Goal: Task Accomplishment & Management: Complete application form

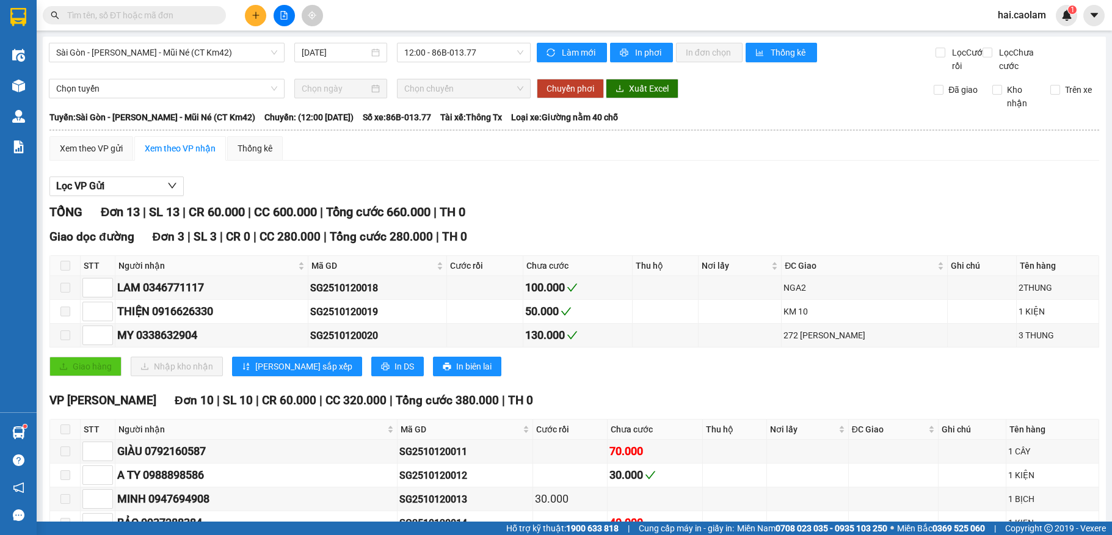
click at [208, 18] on input "text" at bounding box center [139, 15] width 144 height 13
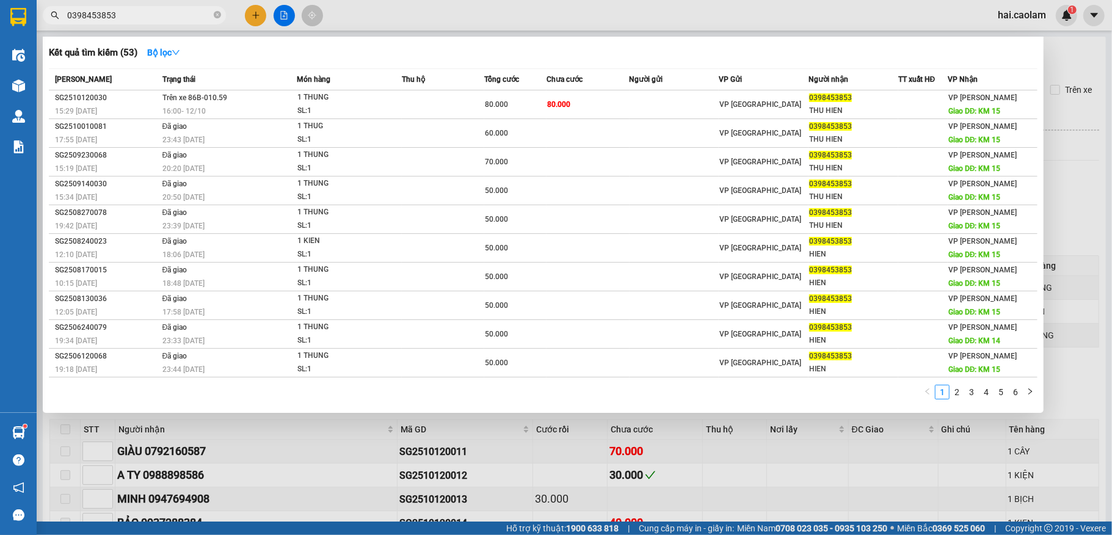
click at [178, 11] on input "0398453853" at bounding box center [139, 15] width 144 height 13
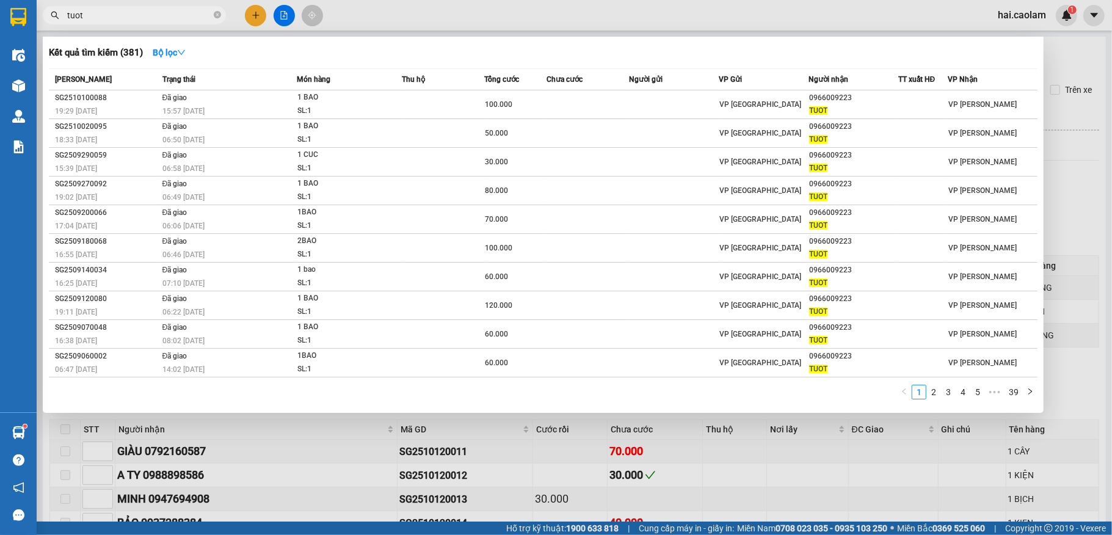
click at [147, 20] on input "tuot" at bounding box center [139, 15] width 144 height 13
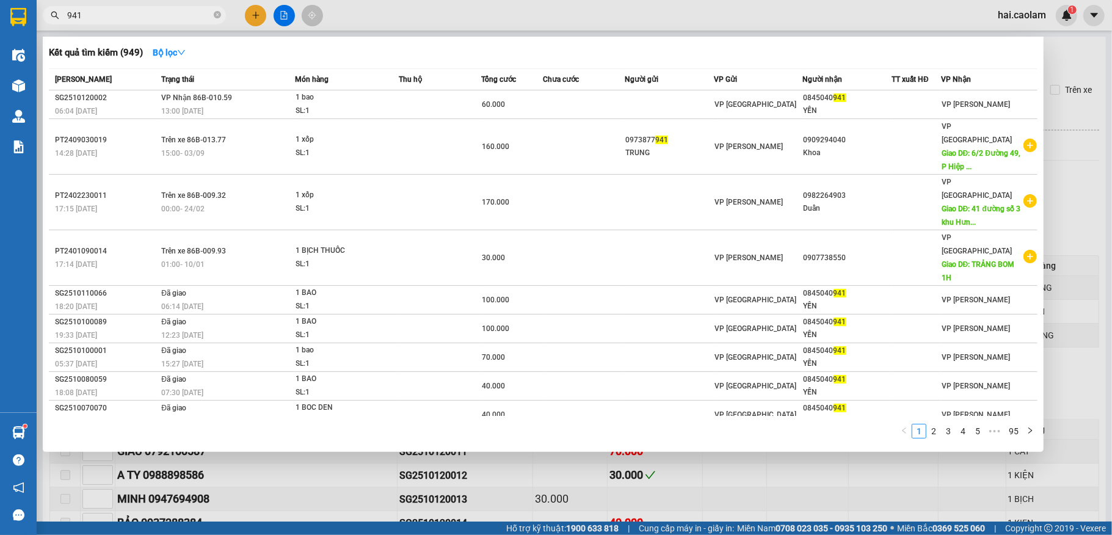
type input "941"
click at [256, 15] on div at bounding box center [556, 267] width 1112 height 535
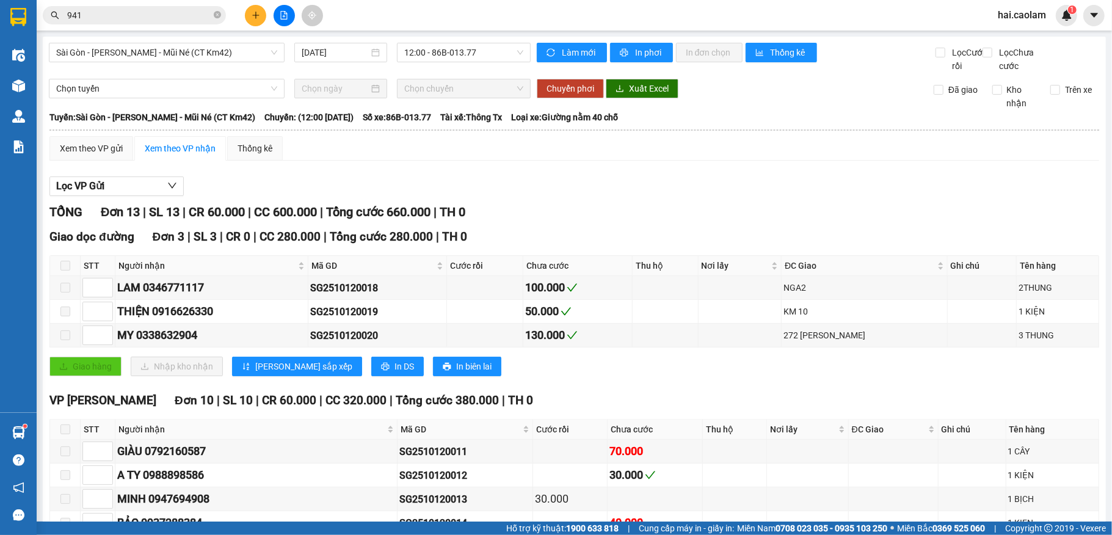
click at [256, 15] on icon "plus" at bounding box center [255, 15] width 7 height 1
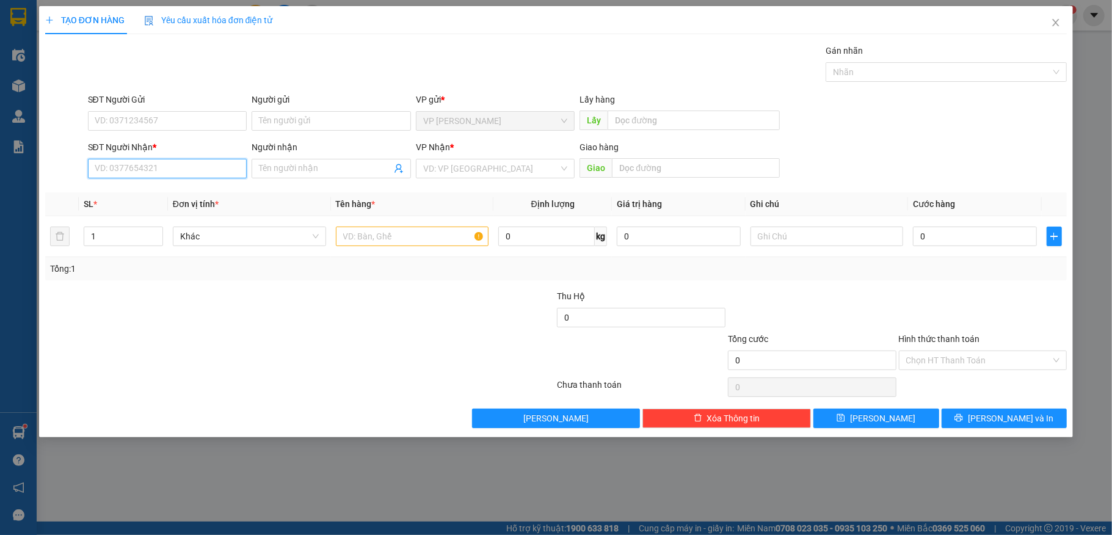
click at [200, 162] on input "SĐT Người Nhận *" at bounding box center [167, 169] width 159 height 20
type input "0981832039"
click at [193, 186] on div "0981832039 - HIỂN" at bounding box center [167, 194] width 159 height 20
type input "HIỂN"
type input "0981832039"
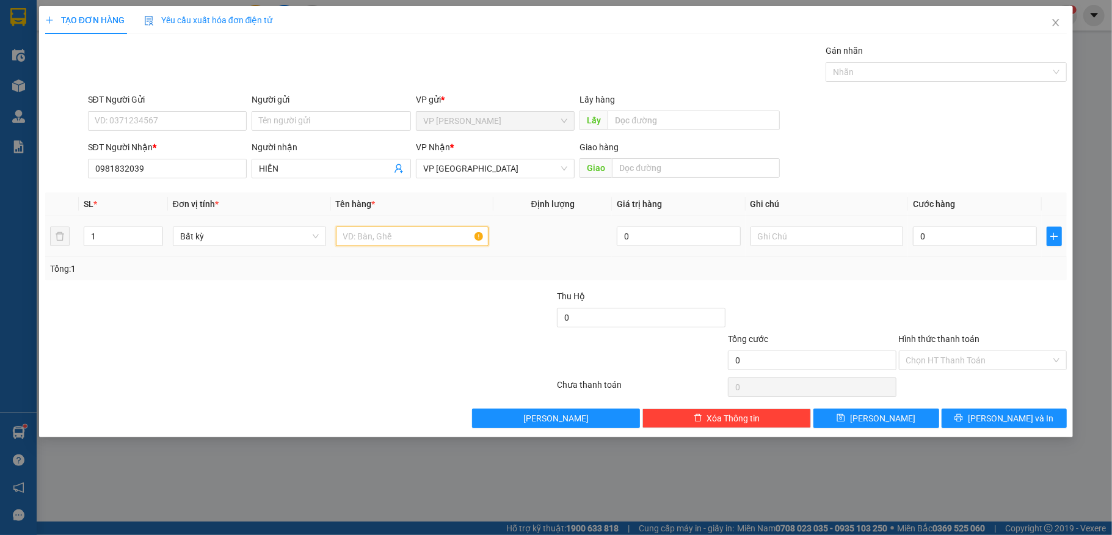
click at [372, 244] on input "text" at bounding box center [412, 236] width 153 height 20
type input "1 Túi"
click at [994, 246] on input "0" at bounding box center [974, 236] width 123 height 20
type input "3"
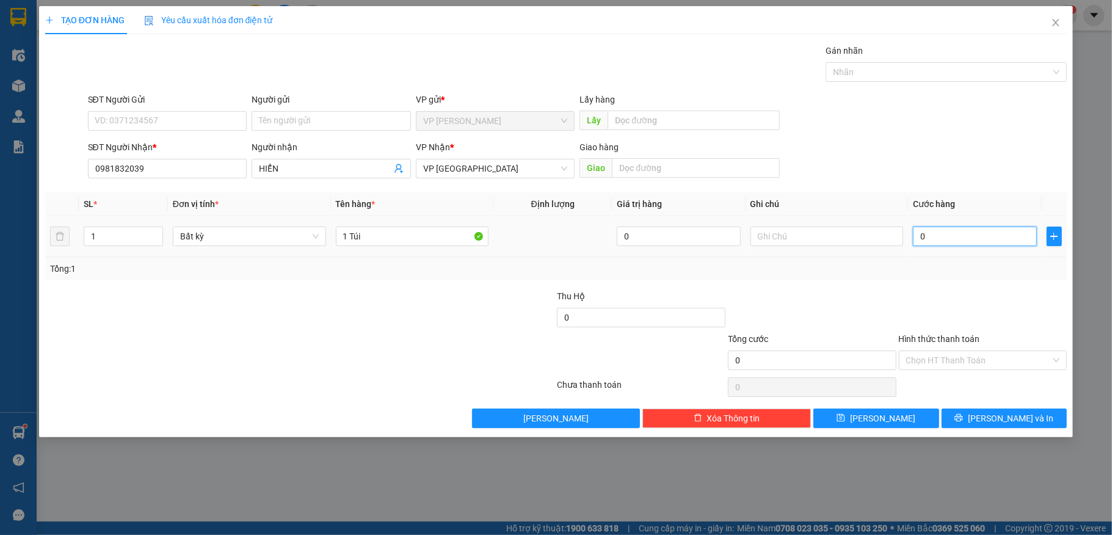
type input "3"
type input "30"
type input "30.000"
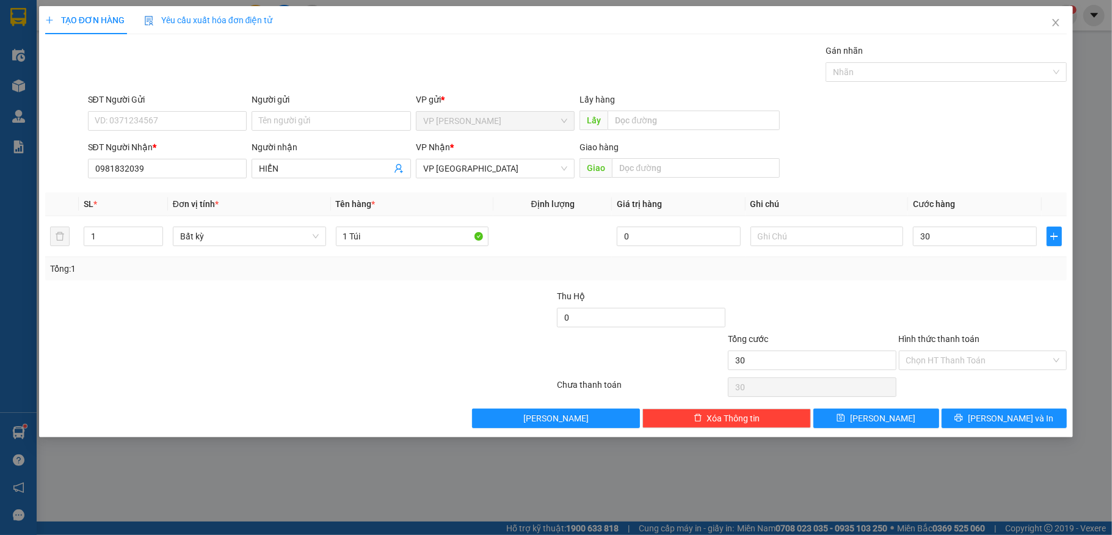
type input "30.000"
click at [953, 330] on div at bounding box center [982, 310] width 171 height 43
click at [962, 367] on input "Hình thức thanh toán" at bounding box center [978, 360] width 145 height 18
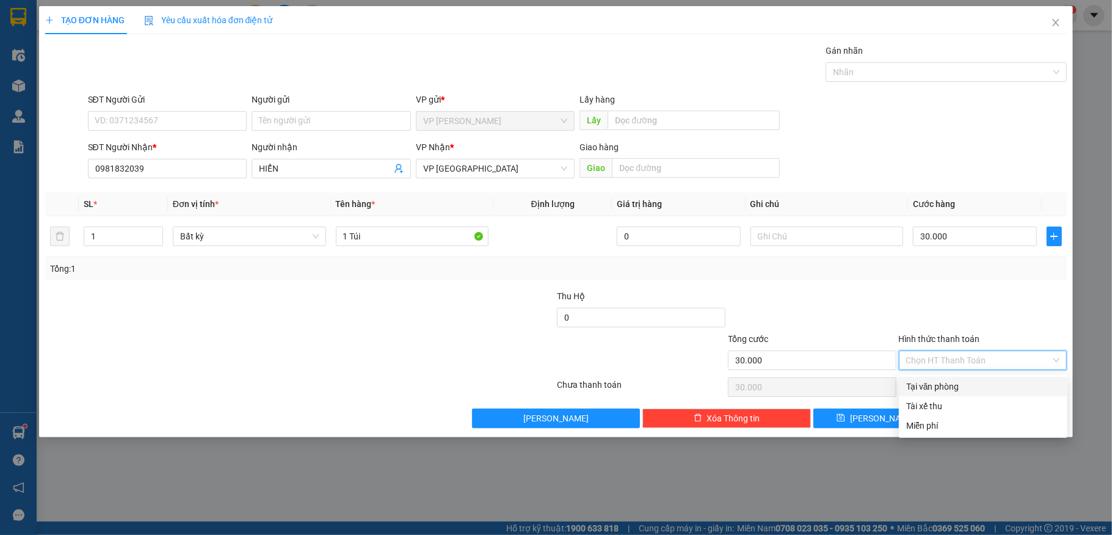
click at [955, 383] on div "Tại văn phòng" at bounding box center [983, 386] width 154 height 13
type input "0"
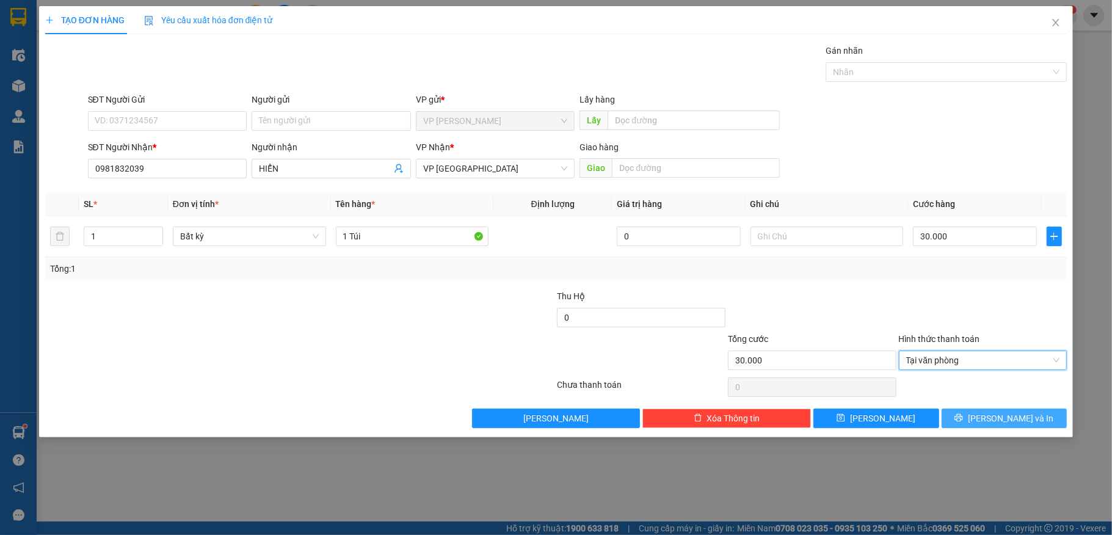
click at [972, 413] on button "[PERSON_NAME] và In" at bounding box center [1004, 418] width 126 height 20
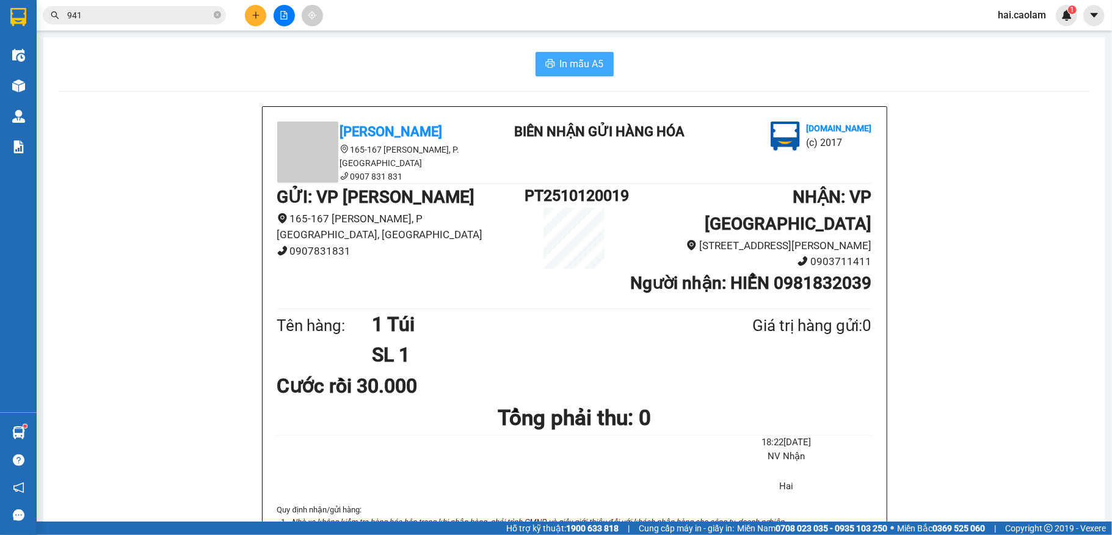
click at [592, 71] on span "In mẫu A5" at bounding box center [582, 63] width 44 height 15
click at [247, 18] on button at bounding box center [255, 15] width 21 height 21
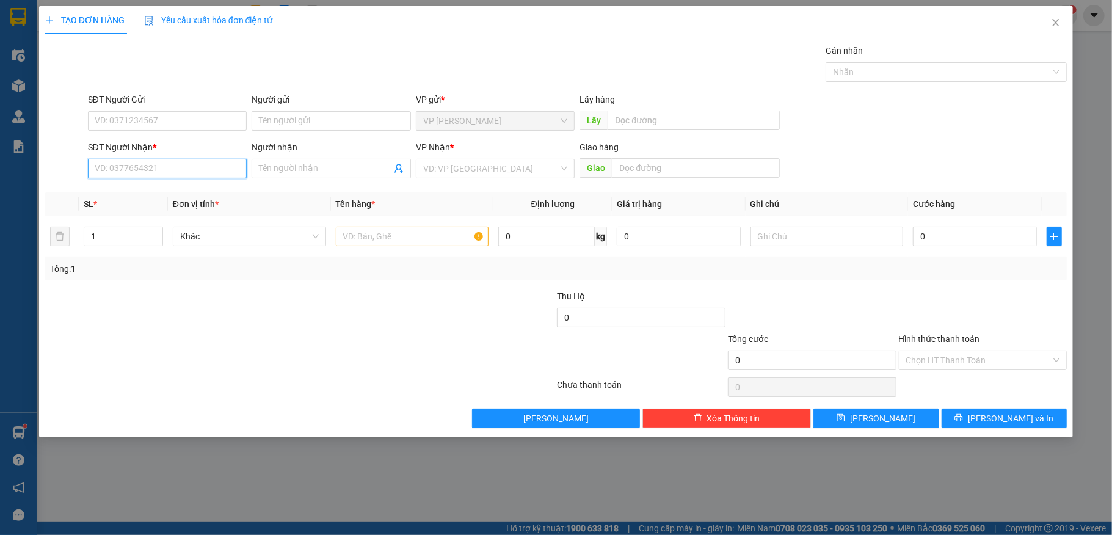
click at [190, 167] on input "SĐT Người Nhận *" at bounding box center [167, 169] width 159 height 20
click at [205, 193] on div "0925398852 - như" at bounding box center [167, 193] width 145 height 13
type input "0925398852"
type input "như"
type input "0925398852"
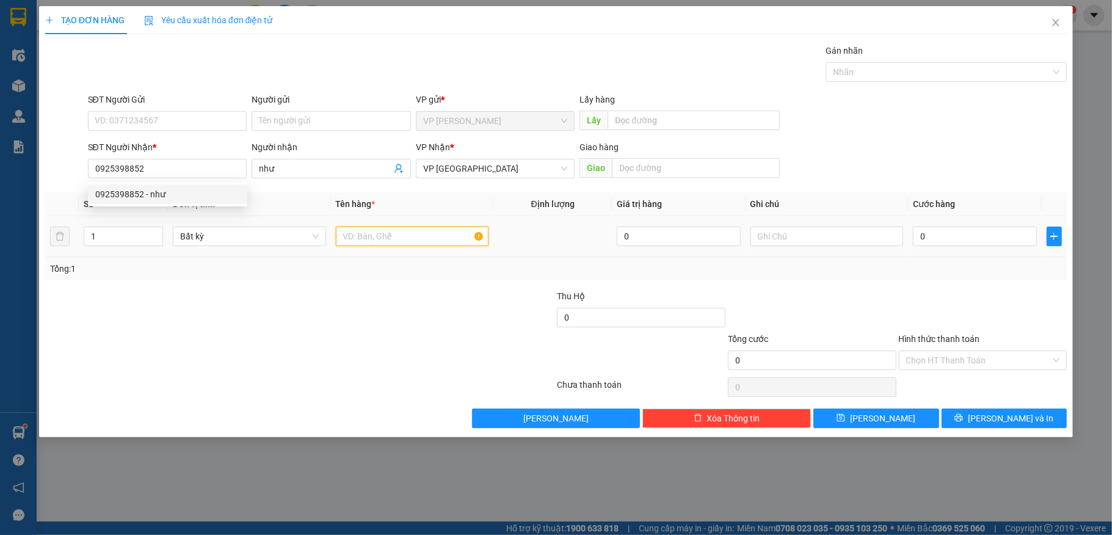
click at [411, 244] on input "text" at bounding box center [412, 236] width 153 height 20
type input "1 LapTop"
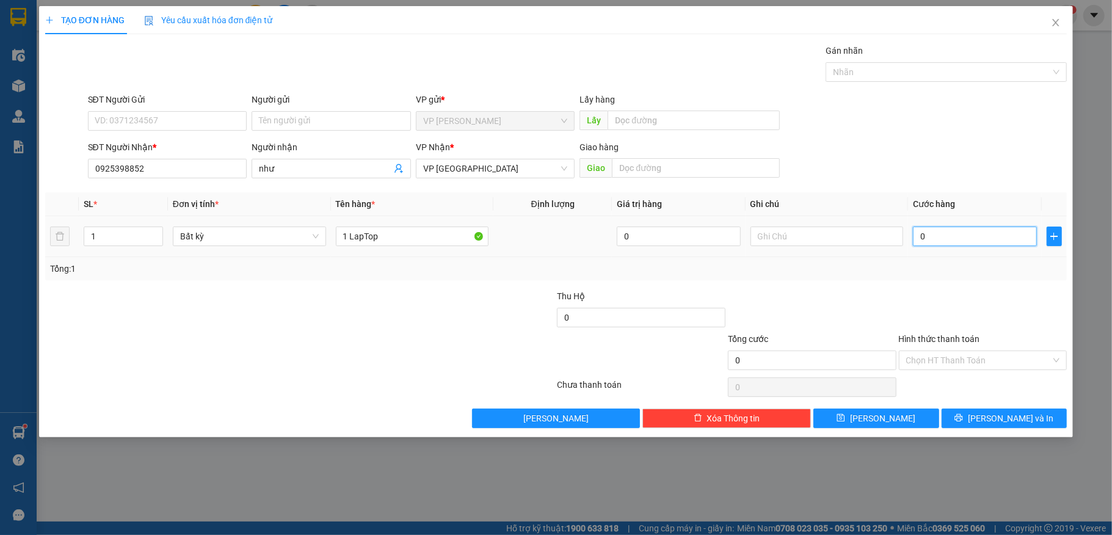
click at [982, 233] on input "0" at bounding box center [974, 236] width 123 height 20
type input "5"
type input "50"
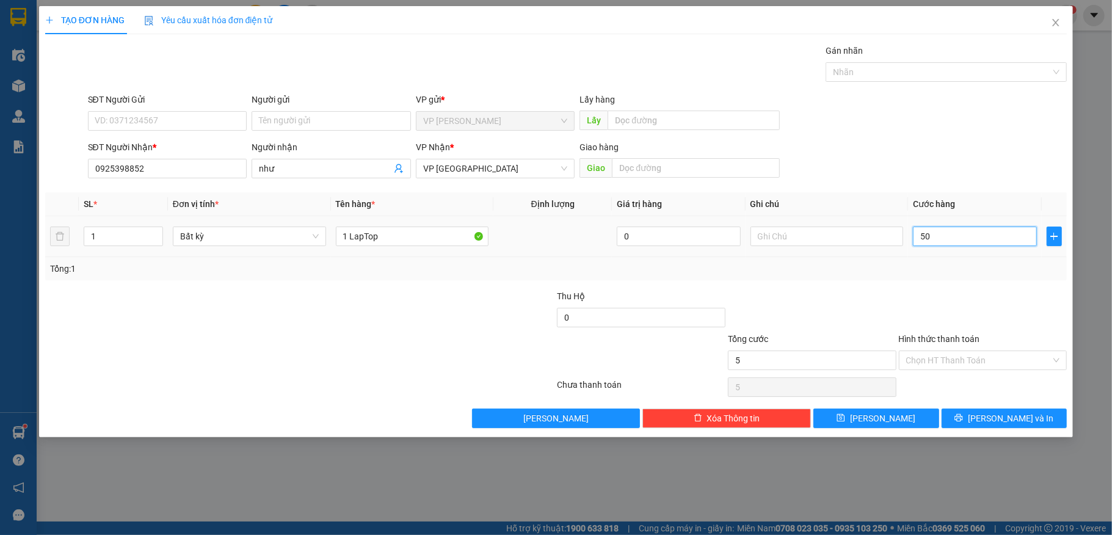
type input "50"
click at [875, 289] on div "Transit Pickup Surcharge Ids Transit Deliver Surcharge Ids Transit Deliver Surc…" at bounding box center [556, 236] width 1022 height 384
type input "50.000"
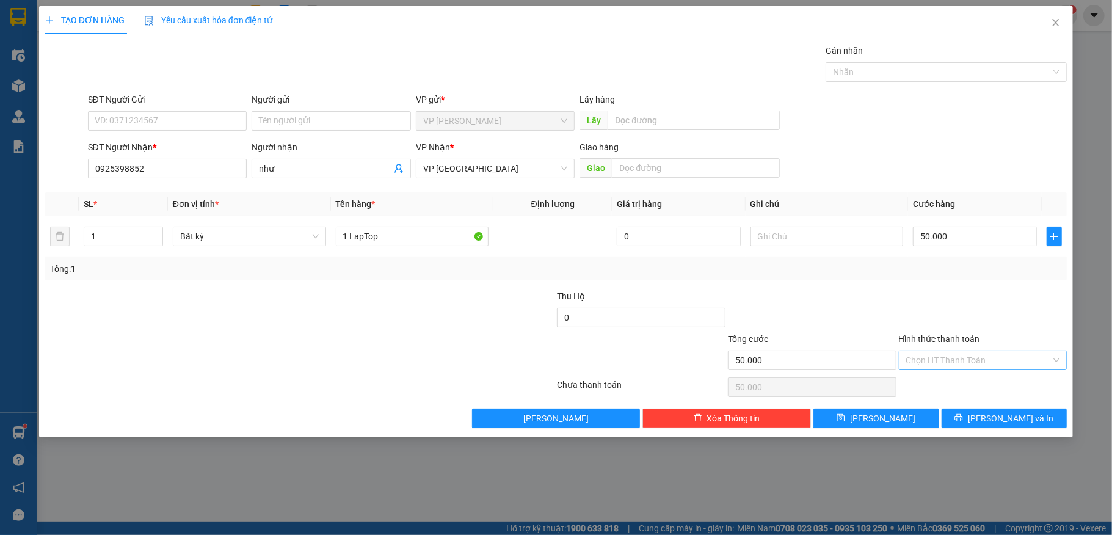
click at [960, 361] on input "Hình thức thanh toán" at bounding box center [978, 360] width 145 height 18
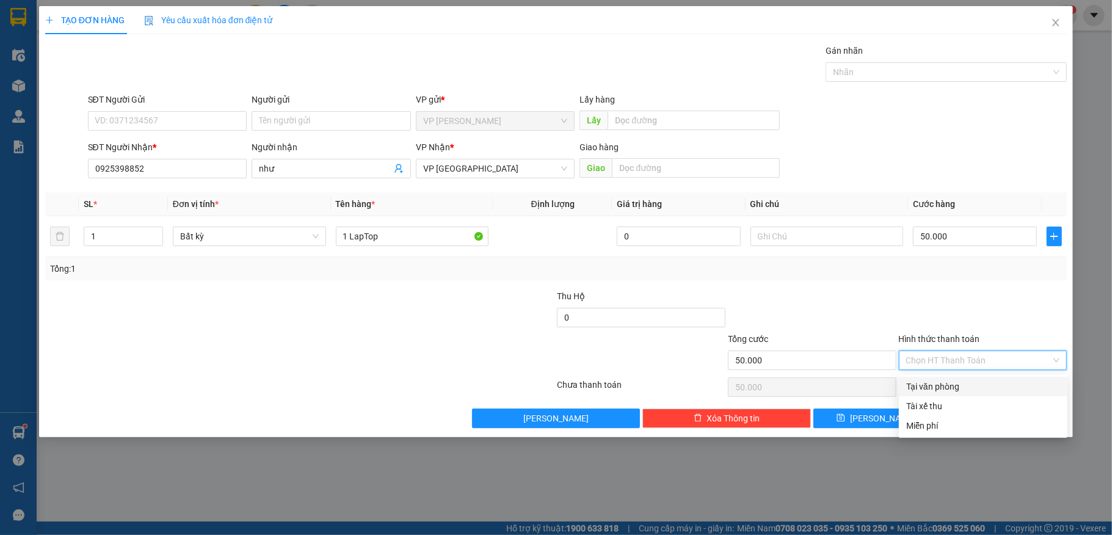
click at [948, 385] on div "Tại văn phòng" at bounding box center [983, 386] width 154 height 13
type input "0"
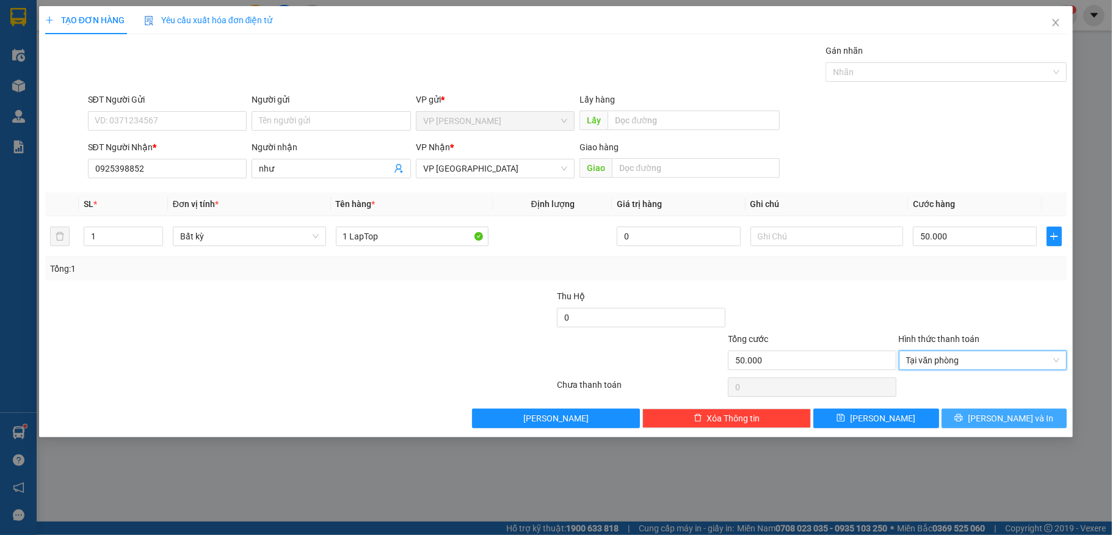
click at [963, 420] on icon "printer" at bounding box center [958, 417] width 9 height 9
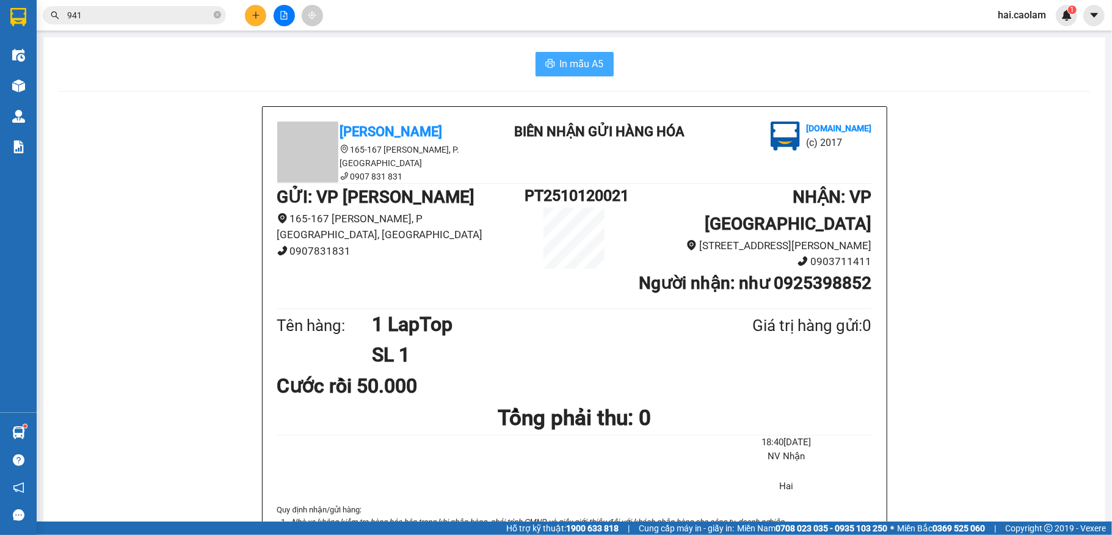
click at [587, 70] on span "In mẫu A5" at bounding box center [582, 63] width 44 height 15
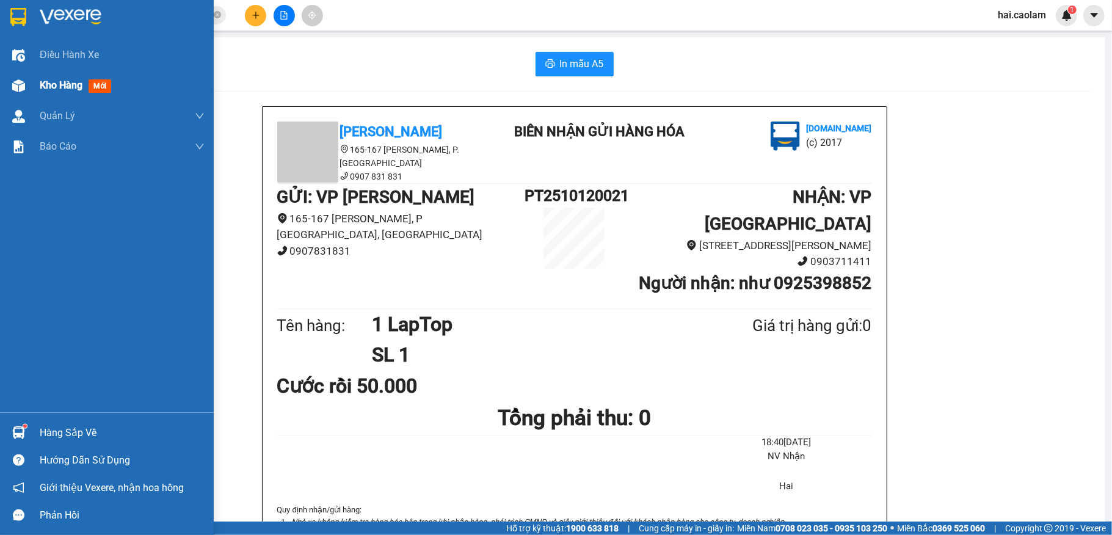
click at [35, 71] on div "Kho hàng mới" at bounding box center [107, 85] width 214 height 31
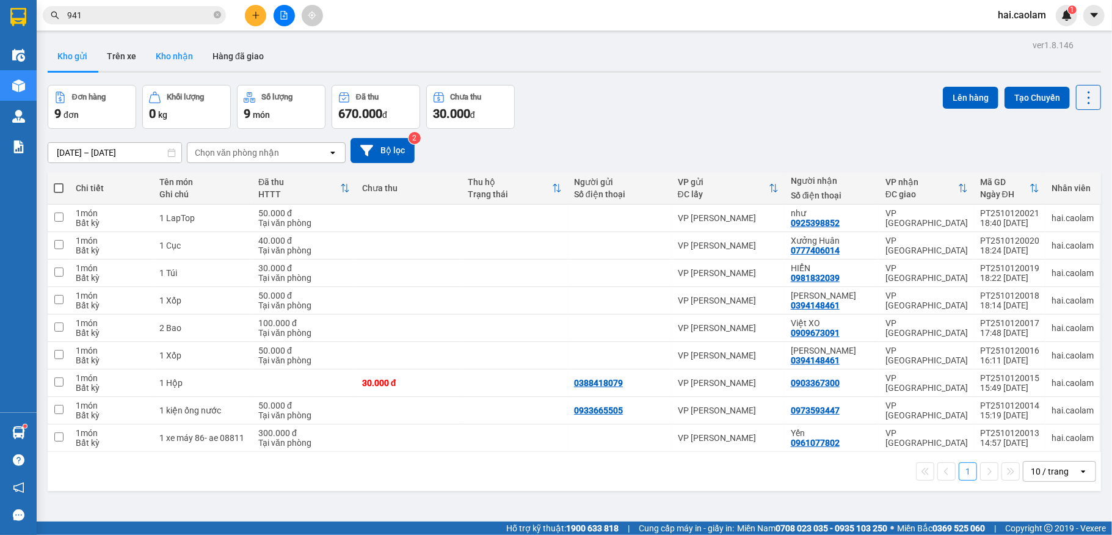
click at [179, 62] on button "Kho nhận" at bounding box center [174, 56] width 57 height 29
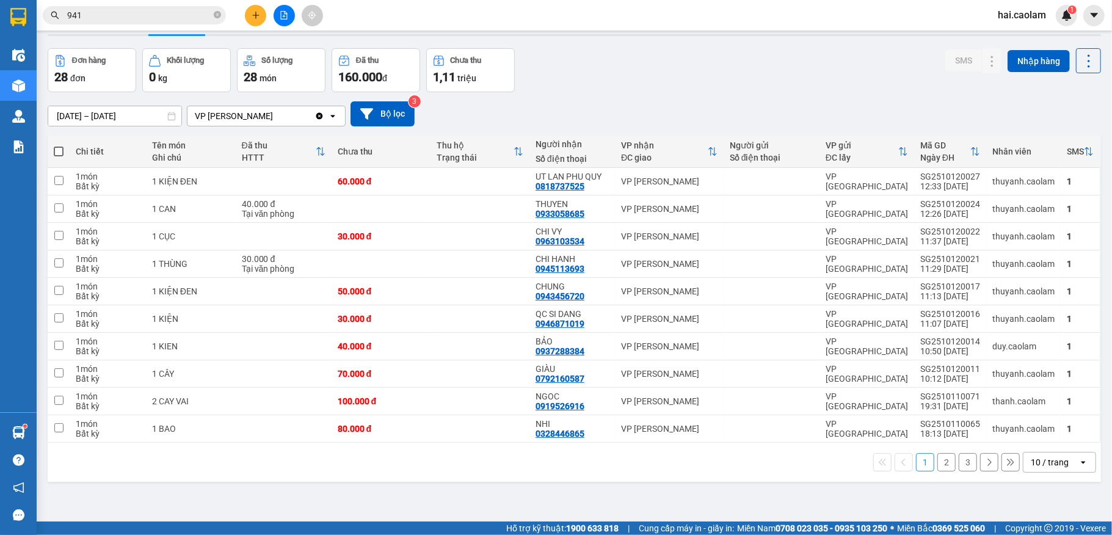
scroll to position [56, 0]
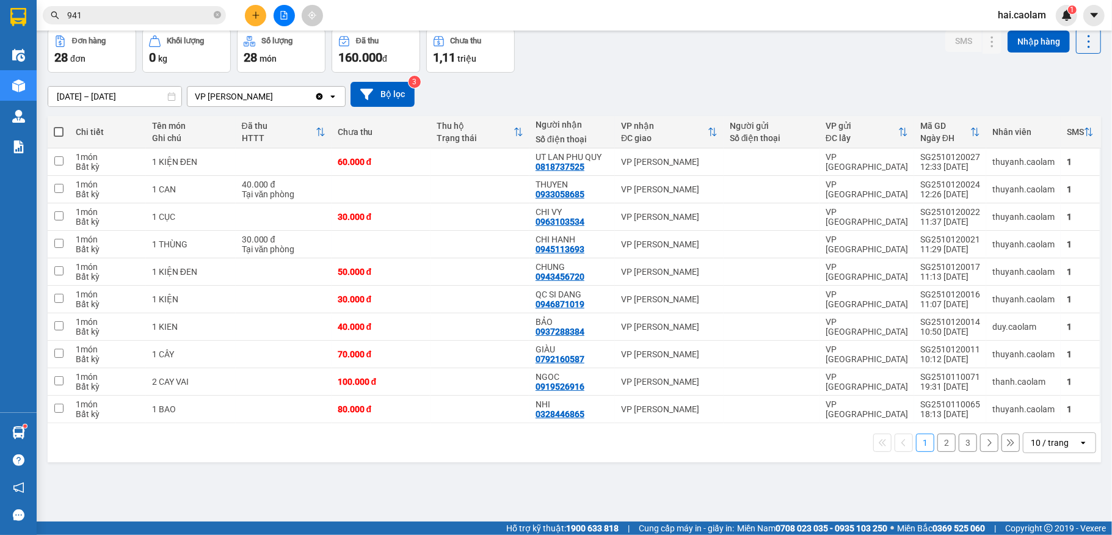
click at [937, 443] on button "2" at bounding box center [946, 442] width 18 height 18
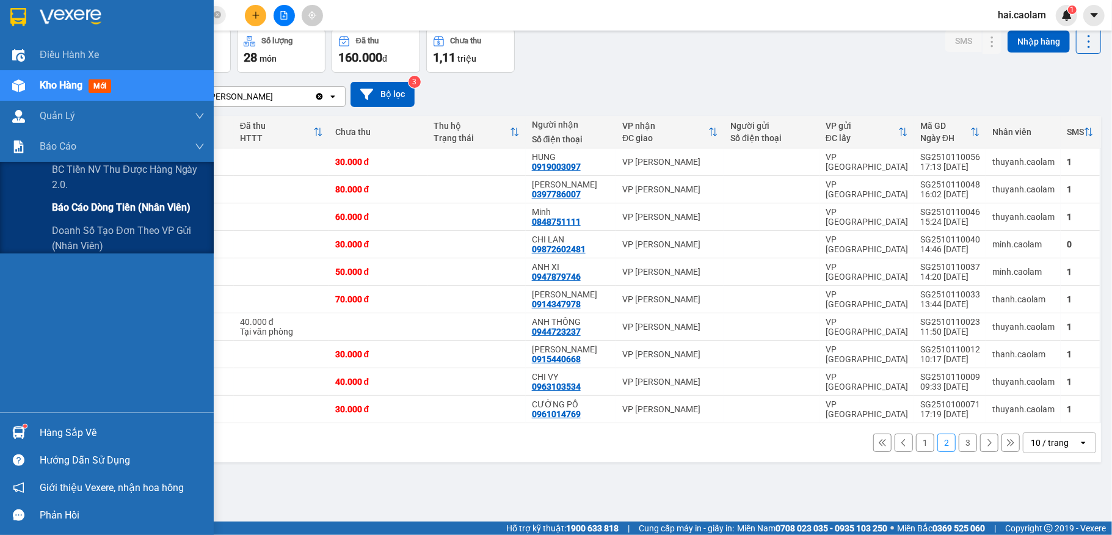
click at [93, 206] on span "Báo cáo dòng tiền (nhân viên)" at bounding box center [121, 207] width 139 height 15
